Goal: Task Accomplishment & Management: Manage account settings

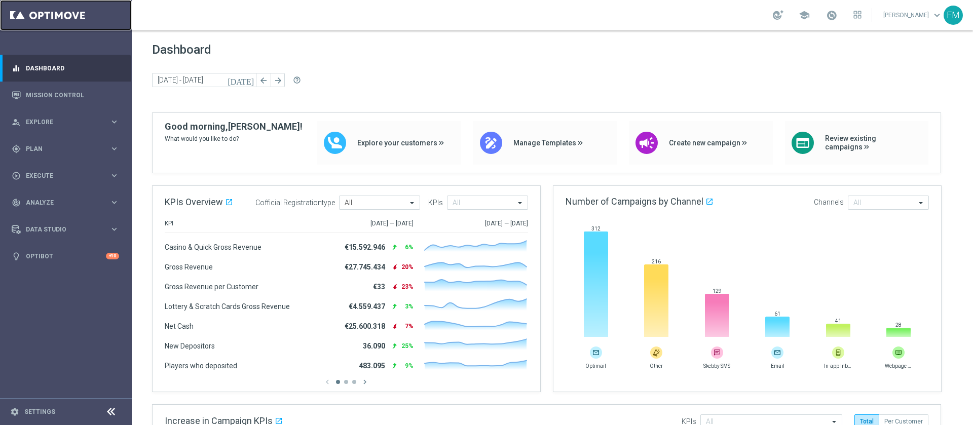
click at [0, 7] on link at bounding box center [66, 15] width 132 height 30
click at [47, 156] on div "gps_fixed Plan keyboard_arrow_right" at bounding box center [65, 148] width 131 height 27
click at [43, 172] on link "Target Groups" at bounding box center [65, 170] width 79 height 8
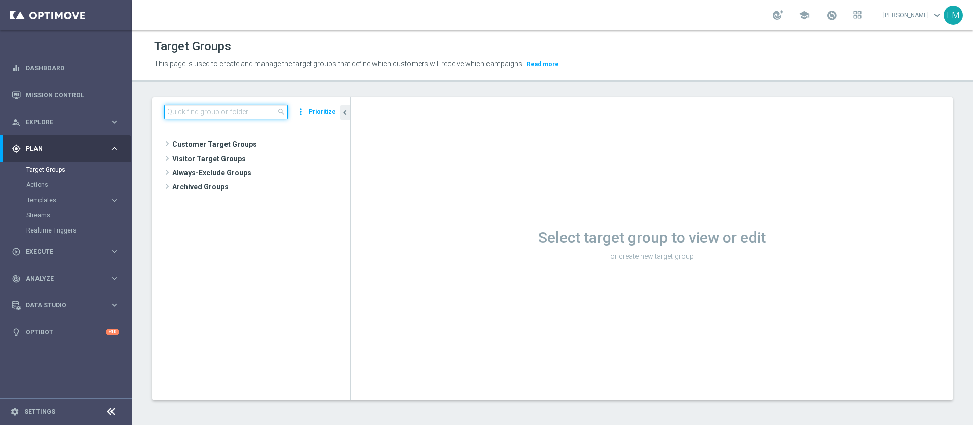
click at [229, 109] on input at bounding box center [226, 112] width 124 height 14
paste input "Reactivated Silver Activity days 1-2 DinR 1-7"
type input "Reactivated Silver Activity days 1-2"
click at [233, 112] on input at bounding box center [226, 112] width 124 height 14
paste input "Reactivated Silver Activity days 1-2 DinR 1-7"
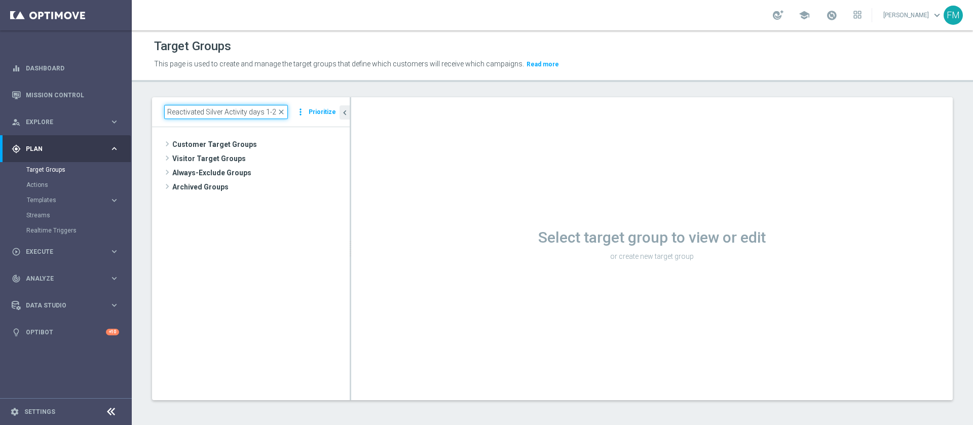
scroll to position [0, 23]
click at [166, 111] on input "Reactivated Silver Activity days 1-2 DinR 1-7" at bounding box center [226, 112] width 124 height 14
type input "Reactivated Silver Activity days 1-2 DinR 1-7"
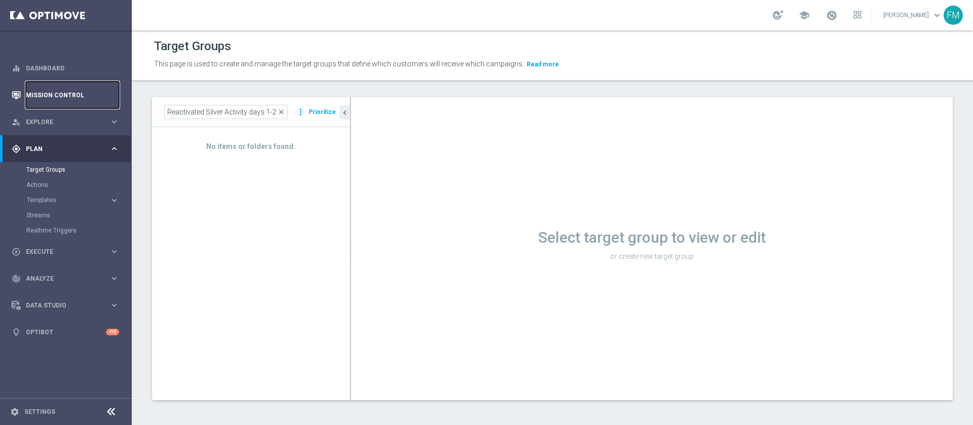
click at [82, 98] on link "Mission Control" at bounding box center [72, 95] width 93 height 27
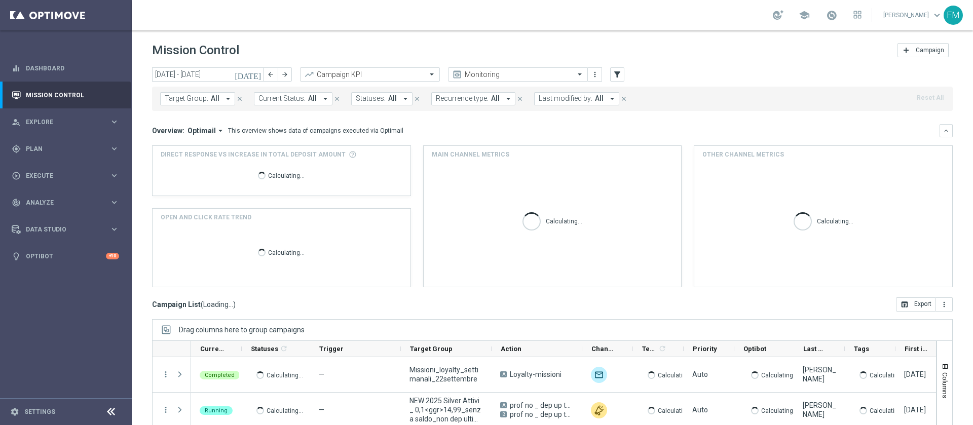
click at [212, 98] on span "All" at bounding box center [215, 98] width 9 height 9
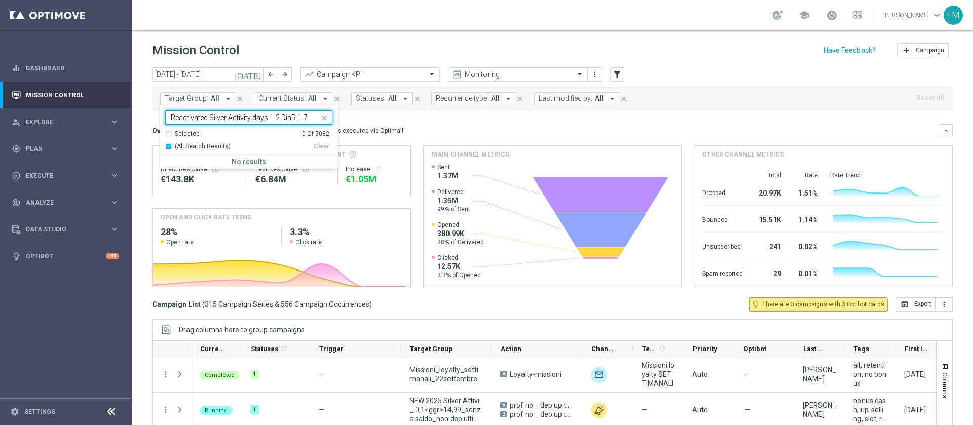
type input "Reactivated Silver Activity days 1-2 DinR 1-7"
click at [390, 9] on div "school Francesca Mascarucci keyboard_arrow_down FM" at bounding box center [552, 15] width 841 height 30
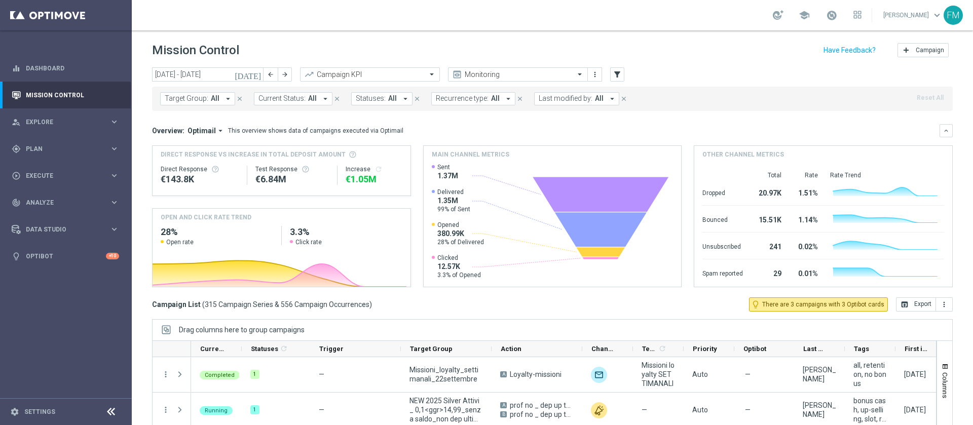
click at [257, 75] on icon "[DATE]" at bounding box center [248, 74] width 27 height 9
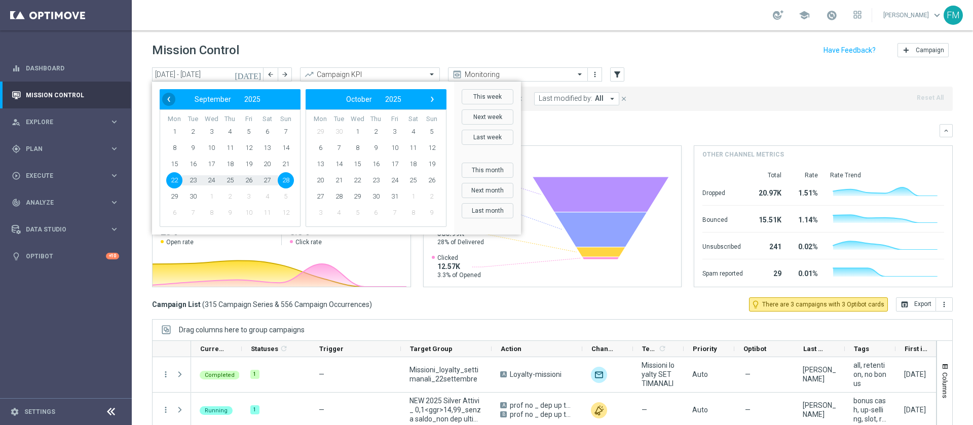
click at [170, 103] on span "‹" at bounding box center [168, 99] width 13 height 13
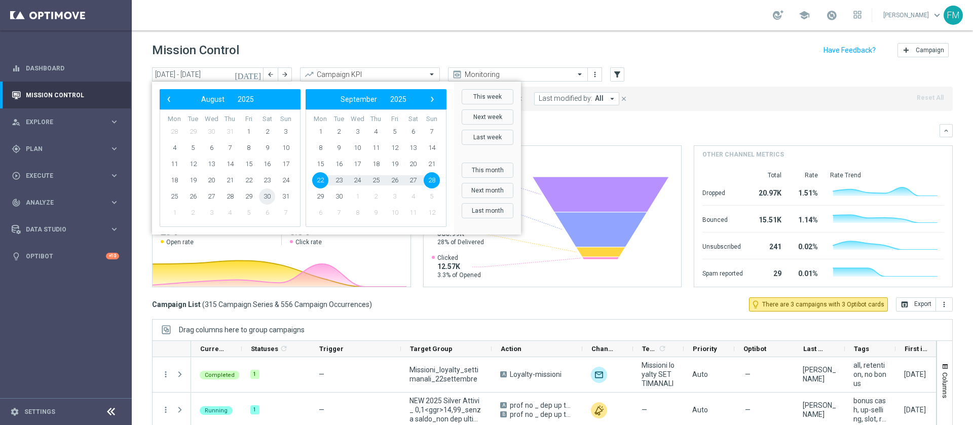
click at [267, 199] on span "30" at bounding box center [267, 196] width 16 height 16
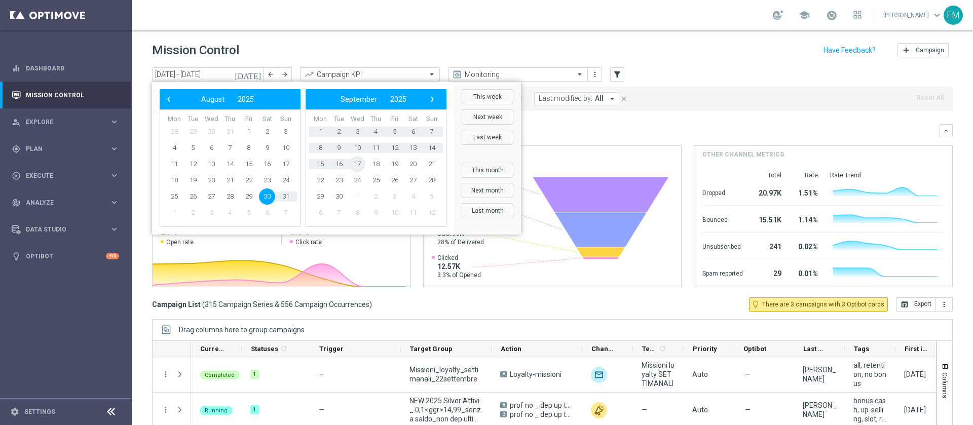
click at [356, 166] on span "17" at bounding box center [357, 164] width 16 height 16
type input "30 Aug 2025 - 17 Sep 2025"
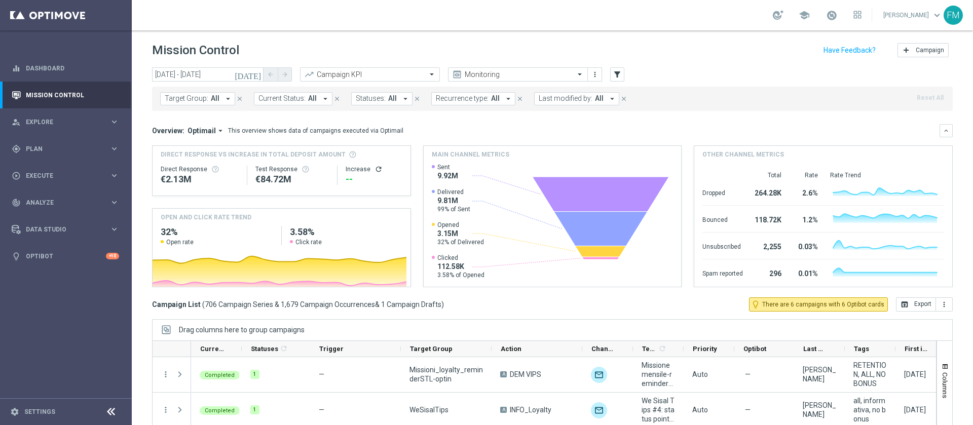
click at [558, 98] on span "Last modified by:" at bounding box center [566, 98] width 54 height 9
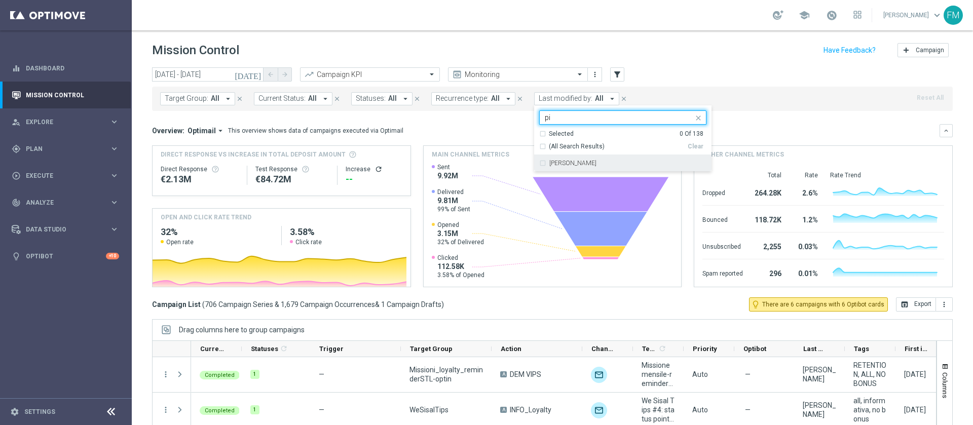
type input "p"
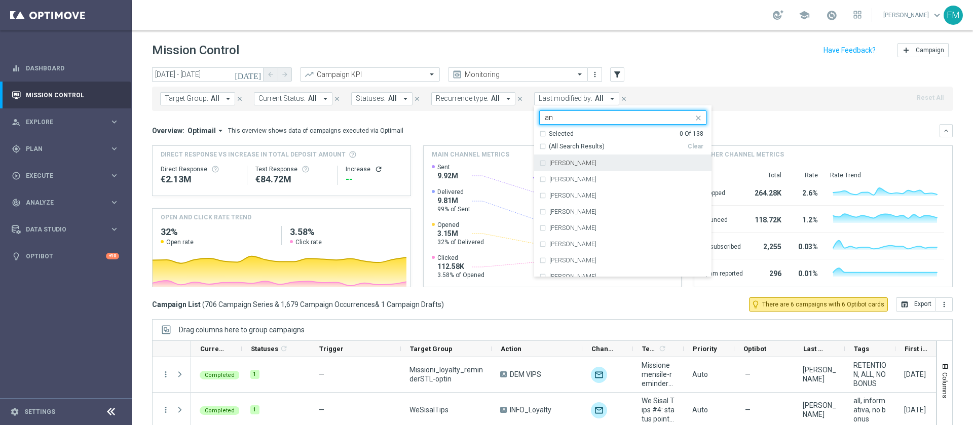
type input "a"
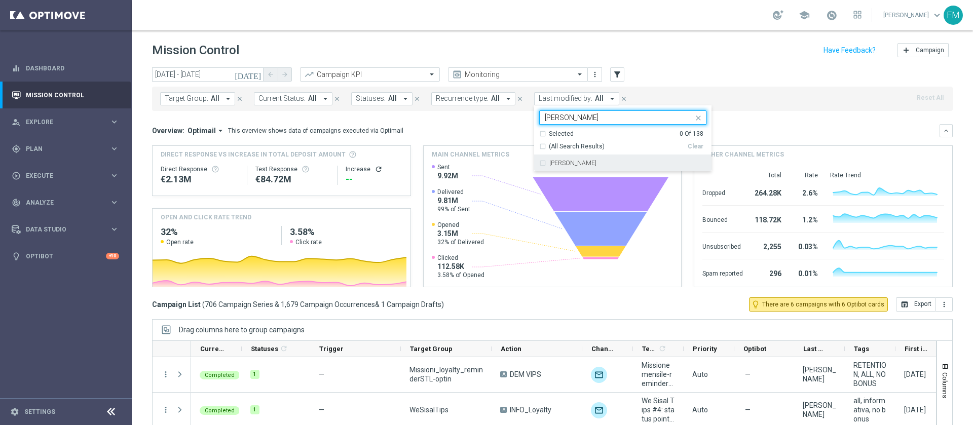
click at [621, 166] on div "Paolo Martiradonna" at bounding box center [622, 163] width 167 height 16
type input "paolo"
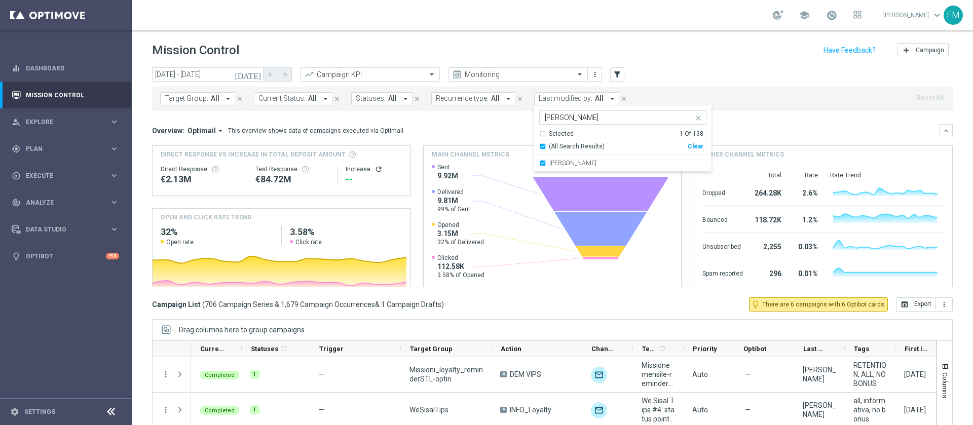
click at [692, 58] on div "Mission Control add Campaign" at bounding box center [552, 51] width 801 height 20
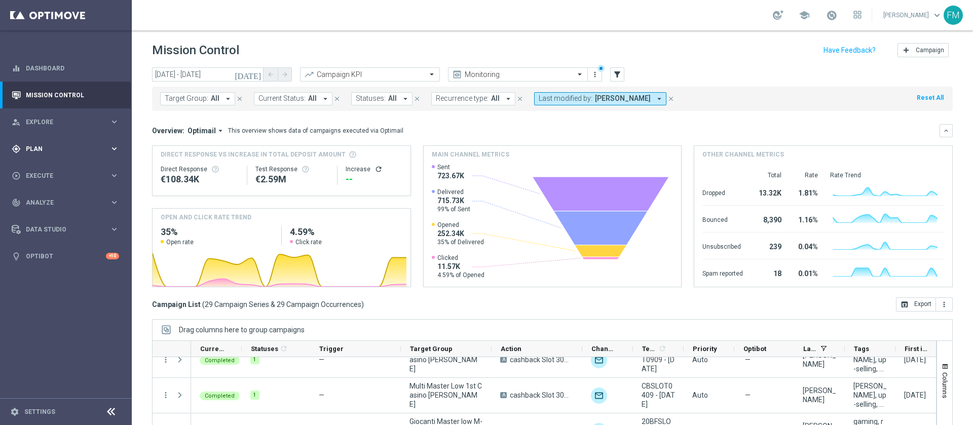
click at [87, 152] on div "gps_fixed Plan" at bounding box center [61, 148] width 98 height 9
click at [44, 170] on link "Target Groups" at bounding box center [65, 170] width 79 height 8
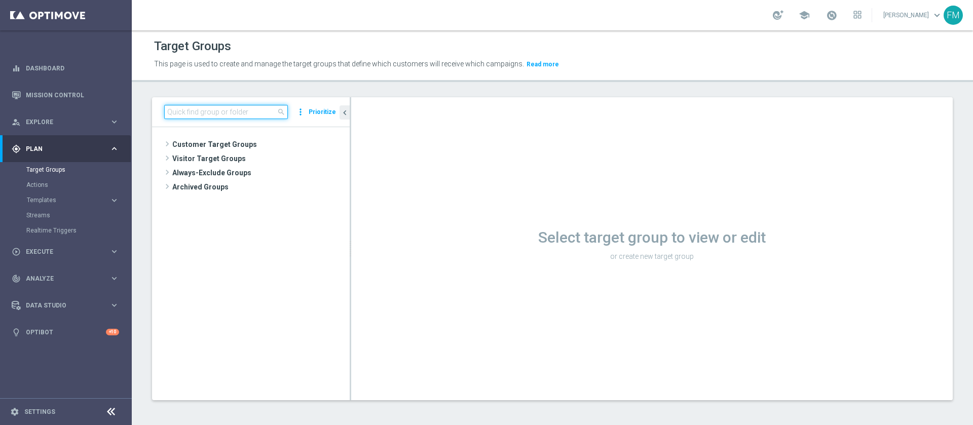
paste input "Reactivated Silver Activity days 1-2 DinR 8-14"
click at [196, 117] on input "Reactivated Silver Activity days 1-2 DinR 8-14" at bounding box center [226, 112] width 124 height 14
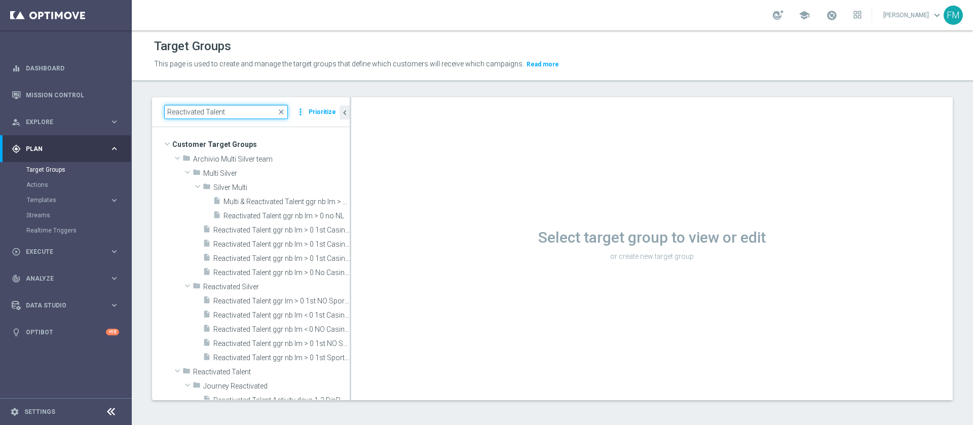
type input "Reactivated Talent"
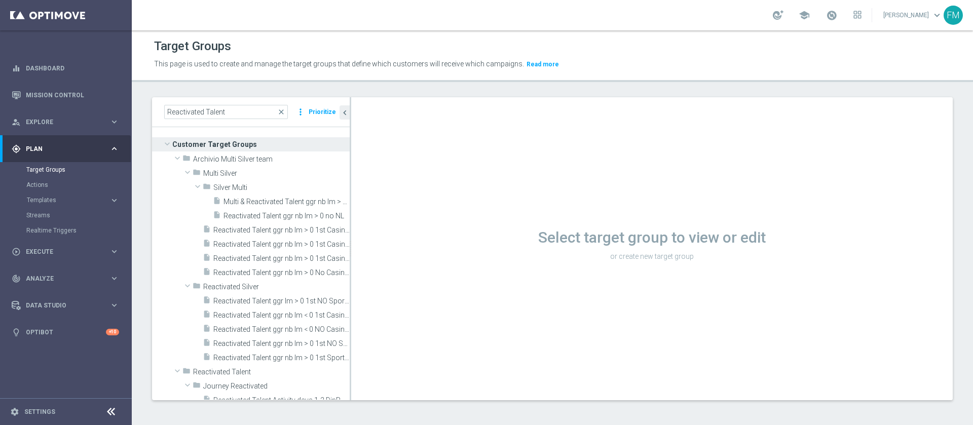
scroll to position [66, 0]
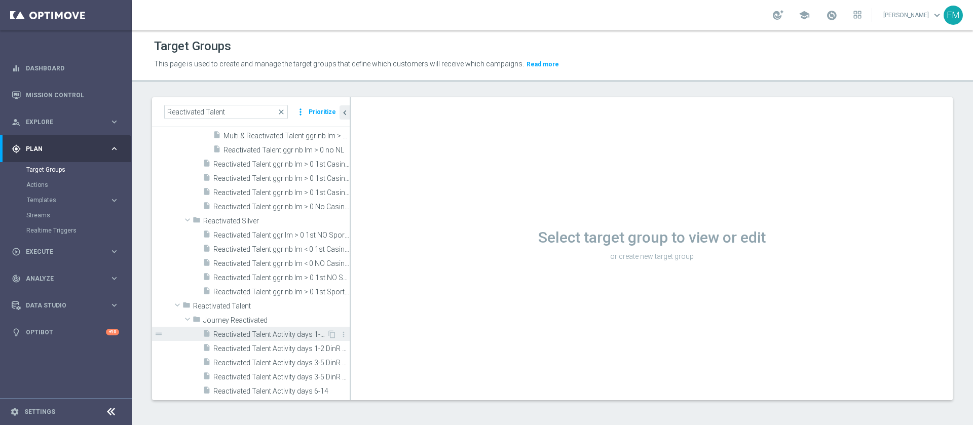
click at [295, 338] on div "insert_drive_file Reactivated Talent Activity days 1-2 DinR 1-7" at bounding box center [265, 334] width 124 height 14
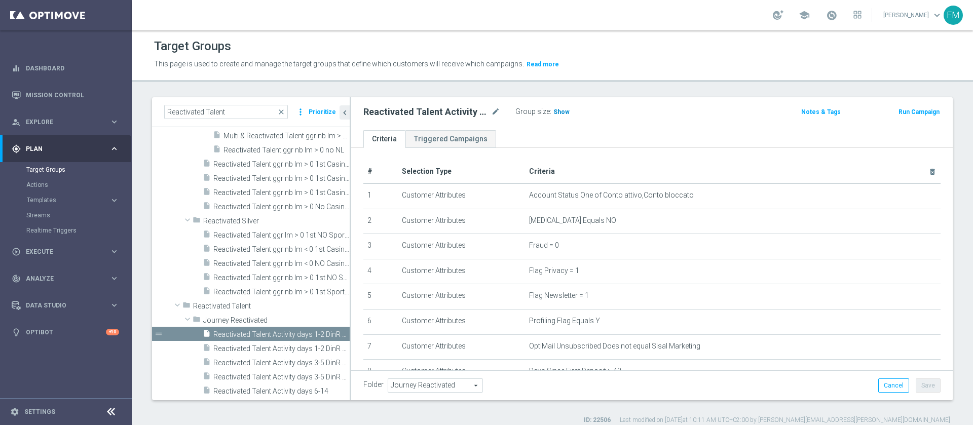
click at [563, 110] on span "Show" at bounding box center [561, 111] width 16 height 7
click at [301, 348] on span "Reactivated Talent Activity days 1-2 DinR 8-14" at bounding box center [269, 349] width 113 height 9
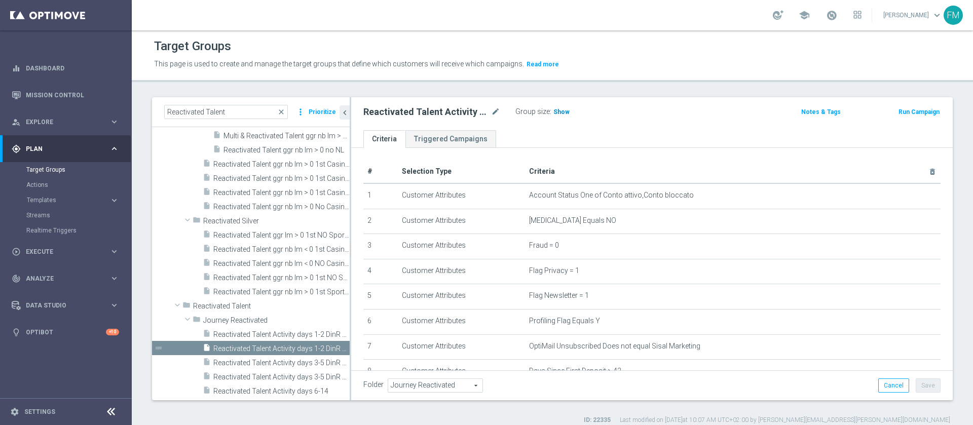
click at [560, 109] on span "Show" at bounding box center [561, 111] width 16 height 7
click at [247, 332] on span "Reactivated Talent Activity days 1-2 DinR 1-7" at bounding box center [269, 334] width 113 height 9
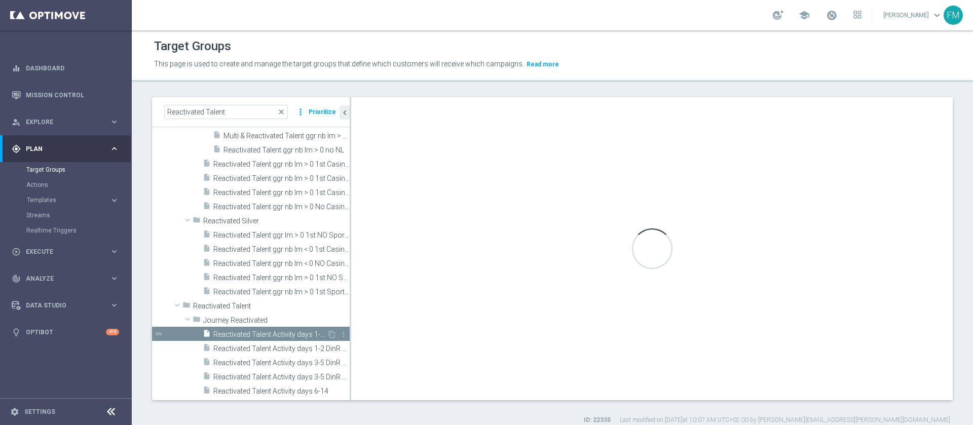
checkbox input "false"
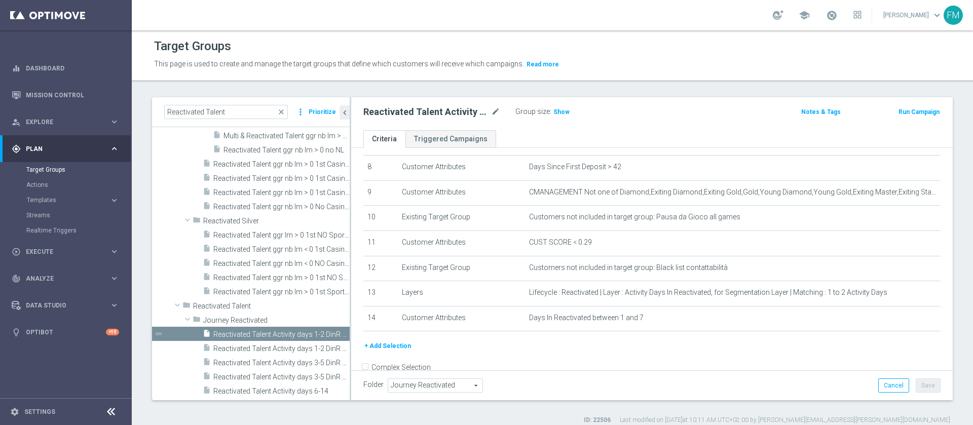
scroll to position [229, 0]
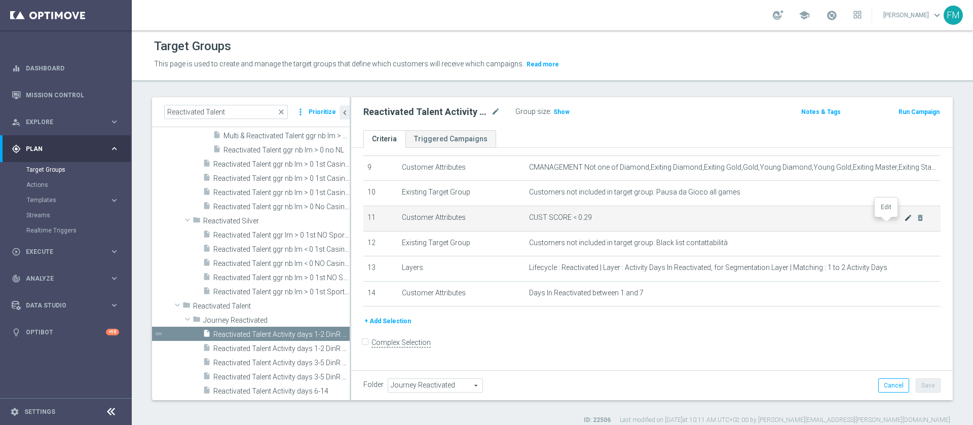
click at [904, 222] on icon "mode_edit" at bounding box center [908, 218] width 8 height 8
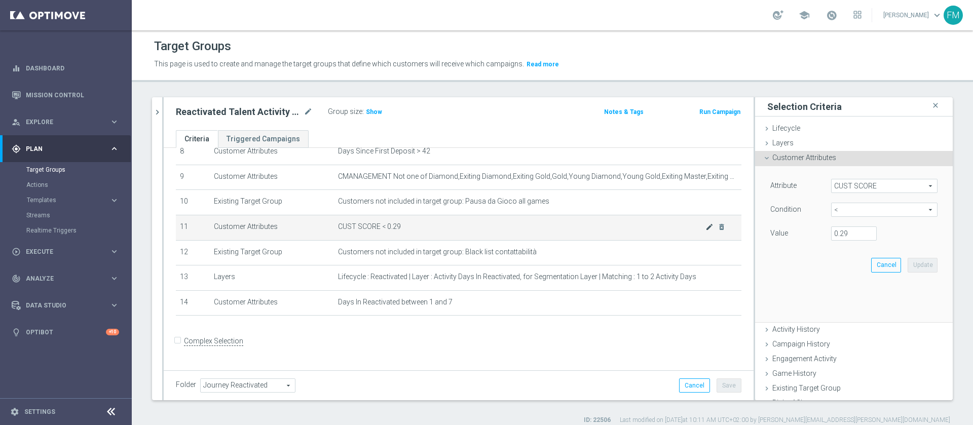
scroll to position [218, 0]
click at [831, 237] on input "0.29" at bounding box center [854, 233] width 46 height 14
type input "0.15"
click at [907, 268] on button "Update" at bounding box center [922, 265] width 30 height 14
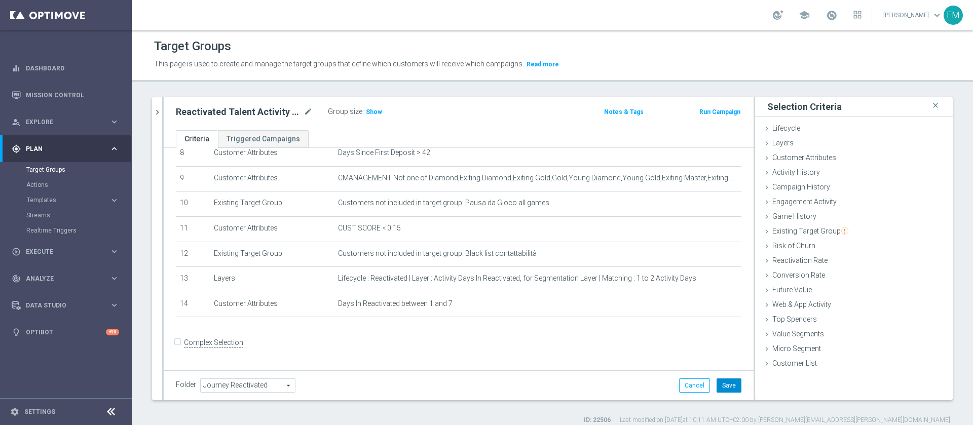
click at [716, 381] on button "Save" at bounding box center [728, 385] width 25 height 14
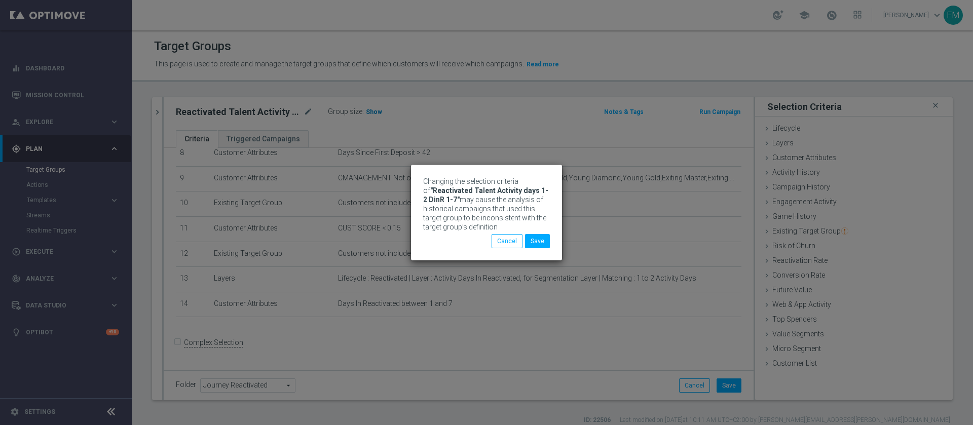
click at [367, 111] on div "Changing the selection criteria of "Reactivated Talent Activity days 1-2 DinR 1…" at bounding box center [486, 212] width 973 height 425
click at [543, 244] on button "Save" at bounding box center [537, 241] width 25 height 14
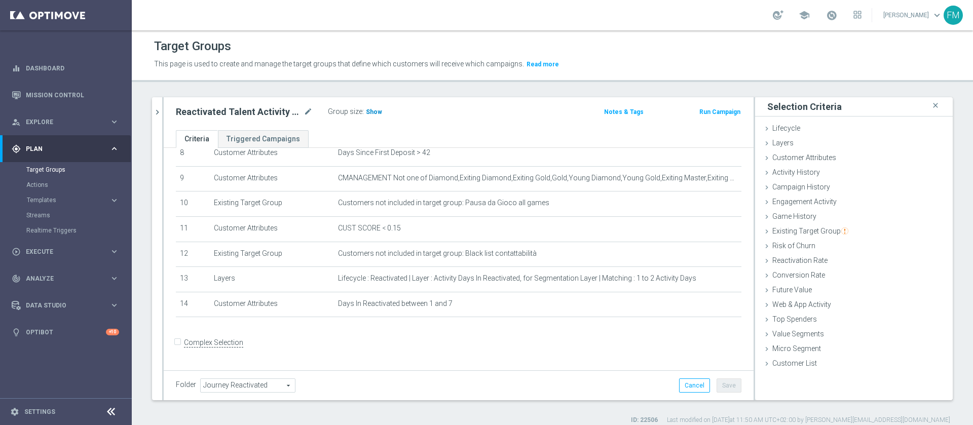
click at [374, 112] on span "Show" at bounding box center [374, 111] width 16 height 7
click at [152, 112] on button "chevron_right" at bounding box center [157, 112] width 10 height 30
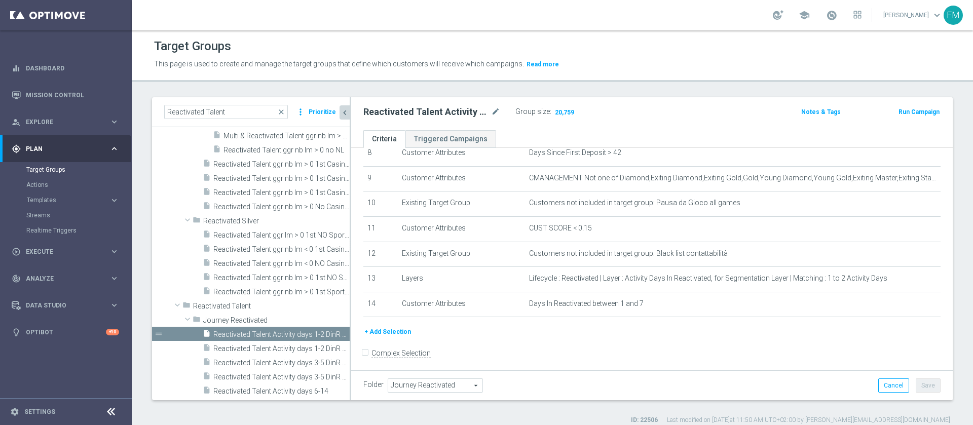
scroll to position [229, 0]
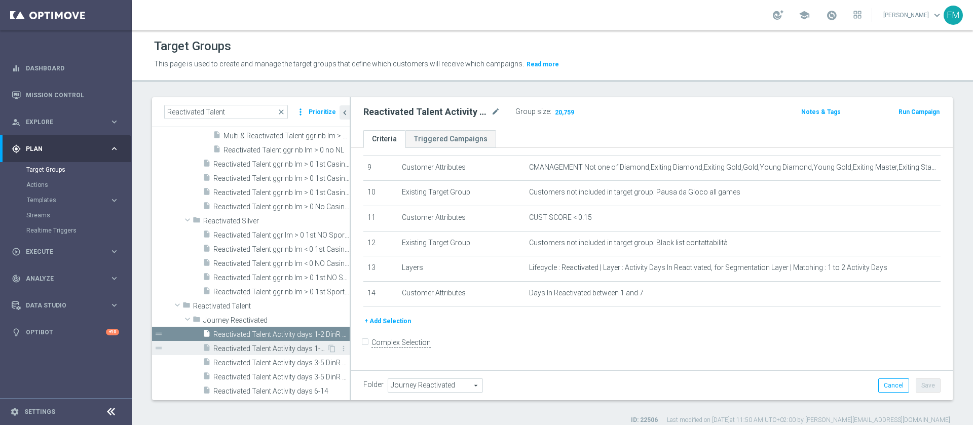
click at [290, 347] on span "Reactivated Talent Activity days 1-2 DinR 8-14" at bounding box center [269, 349] width 113 height 9
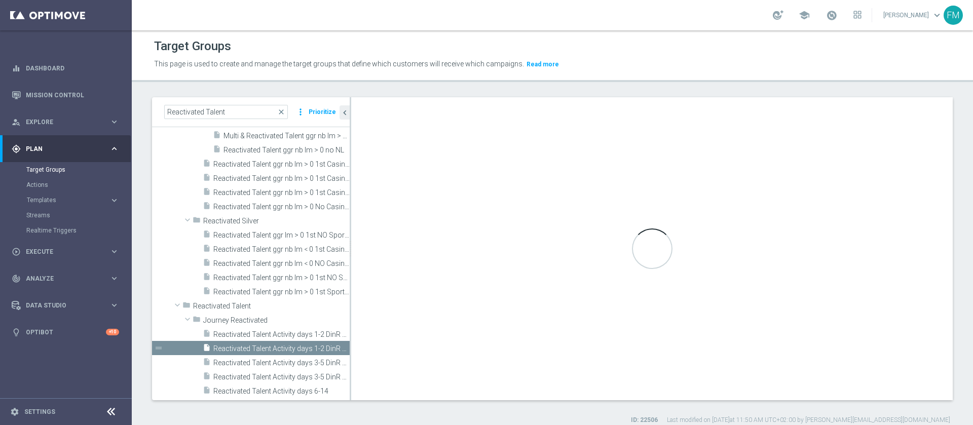
checkbox input "true"
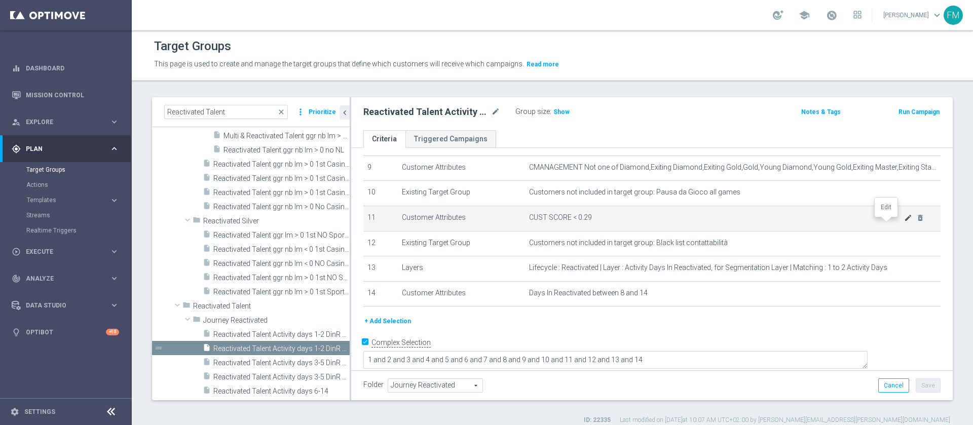
click at [904, 222] on icon "mode_edit" at bounding box center [908, 218] width 8 height 8
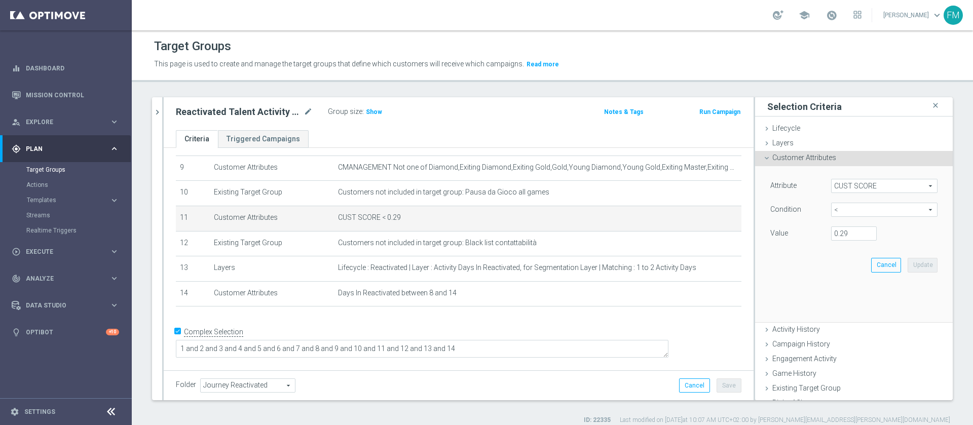
scroll to position [220, 0]
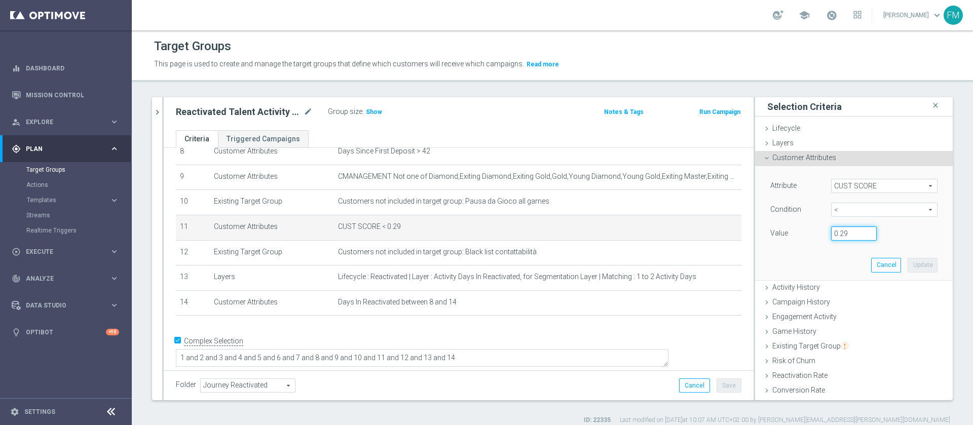
click at [841, 234] on input "0.29" at bounding box center [854, 233] width 46 height 14
type input "0.15"
click at [907, 270] on button "Update" at bounding box center [922, 265] width 30 height 14
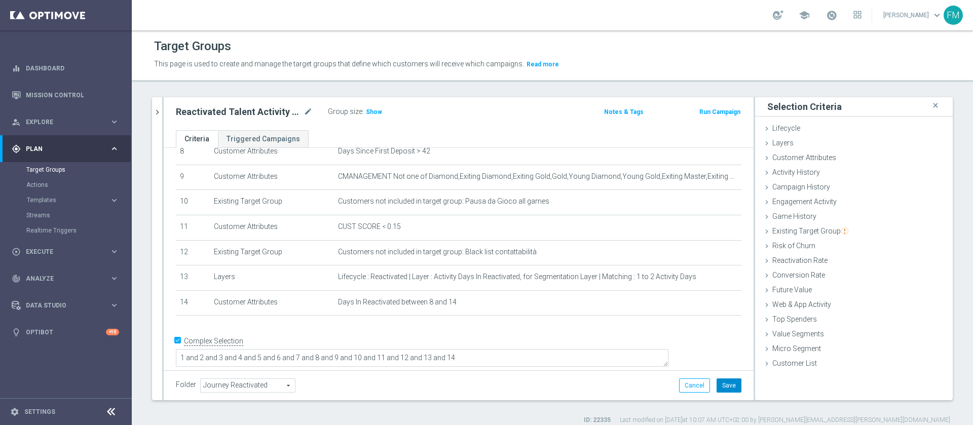
click at [724, 379] on button "Save" at bounding box center [728, 385] width 25 height 14
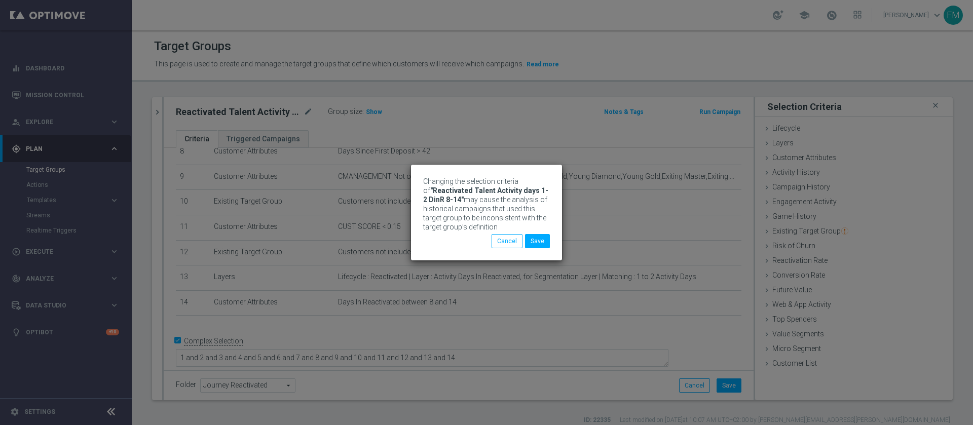
click at [370, 109] on div "Changing the selection criteria of "Reactivated Talent Activity days 1-2 DinR 8…" at bounding box center [486, 212] width 973 height 425
click at [537, 243] on button "Save" at bounding box center [537, 241] width 25 height 14
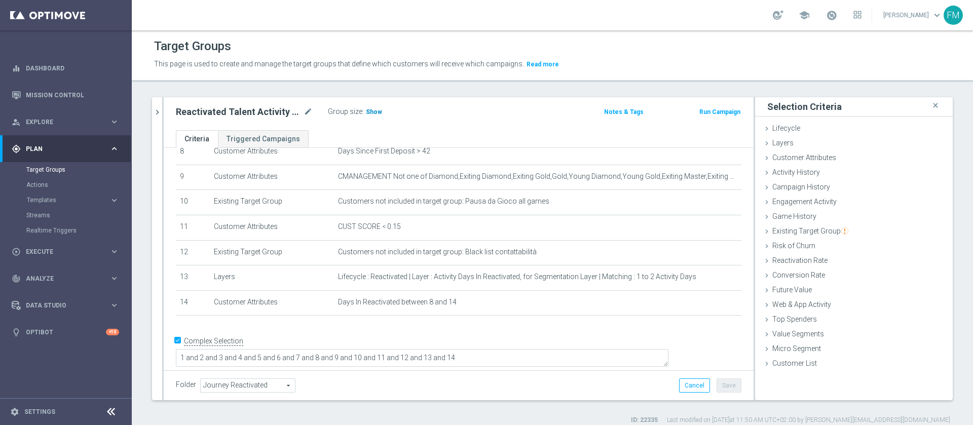
click at [365, 116] on h3 "Show" at bounding box center [374, 111] width 18 height 11
